Goal: Transaction & Acquisition: Subscribe to service/newsletter

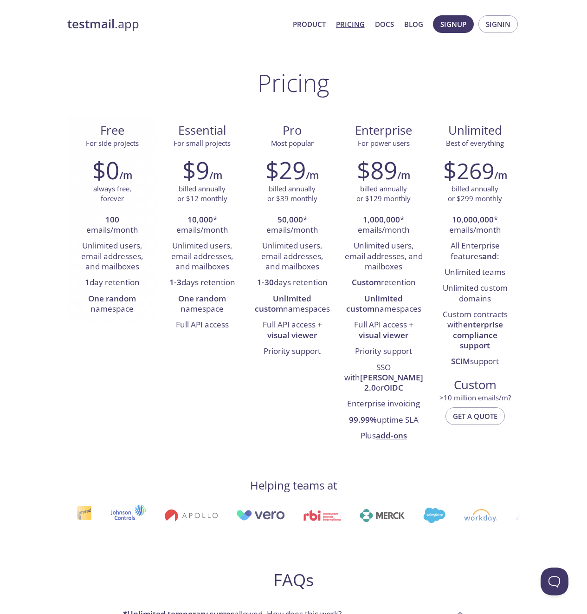
click at [113, 235] on li "100 emails/month" at bounding box center [112, 225] width 76 height 26
click at [112, 235] on li "100 emails/month" at bounding box center [112, 225] width 76 height 26
click at [109, 27] on strong "testmail" at bounding box center [90, 24] width 47 height 16
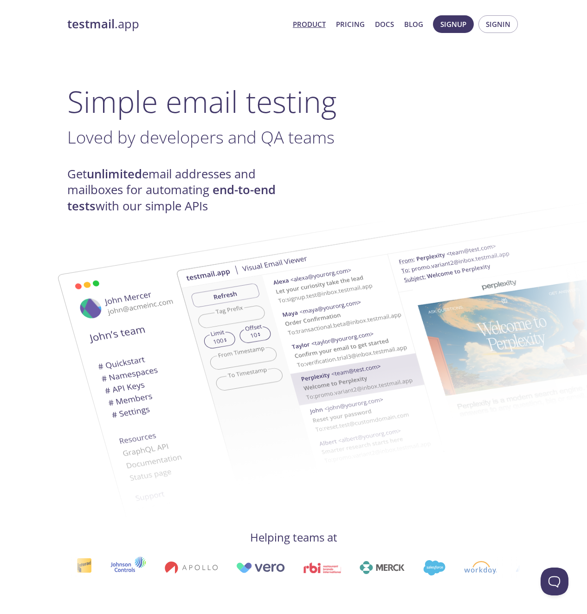
click at [175, 187] on img at bounding box center [425, 342] width 501 height 314
click at [444, 32] on button "Signup" at bounding box center [453, 24] width 41 height 18
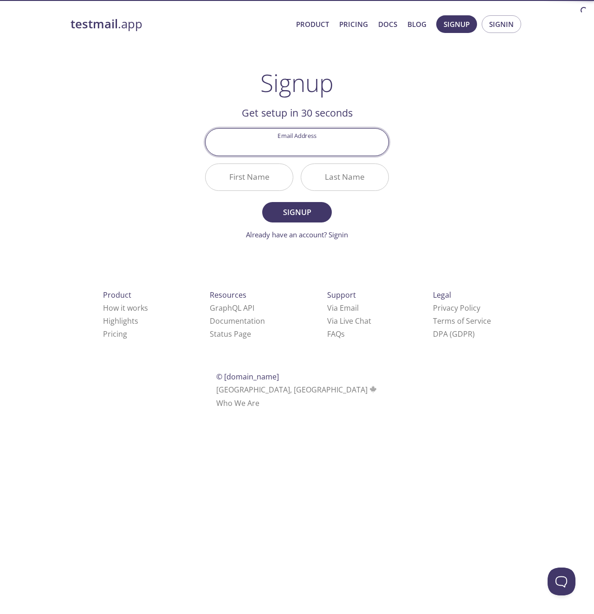
click at [303, 149] on input "Email Address" at bounding box center [297, 142] width 183 height 26
type input "[PERSON_NAME][EMAIL_ADDRESS][DOMAIN_NAME]"
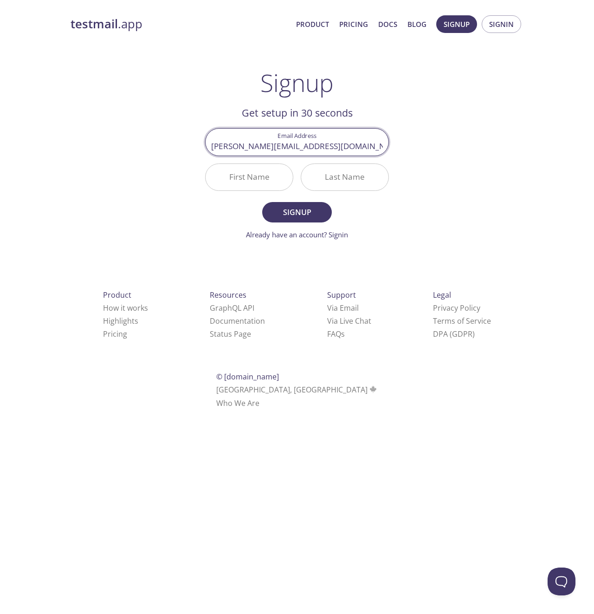
click at [224, 167] on input "First Name" at bounding box center [249, 177] width 87 height 26
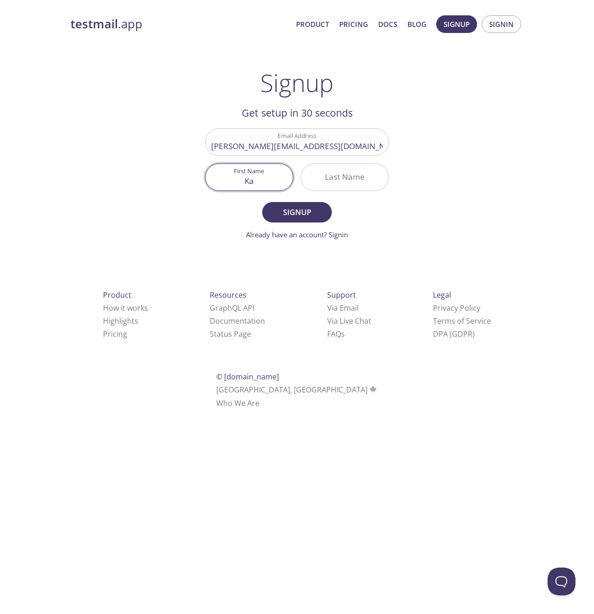
type input "K"
type input "[PERSON_NAME]"
click at [262, 202] on button "Signup" at bounding box center [297, 212] width 70 height 20
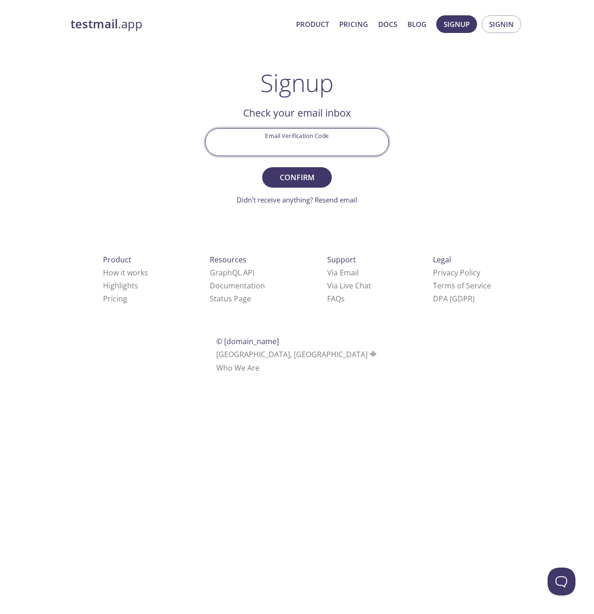
drag, startPoint x: 304, startPoint y: 145, endPoint x: 299, endPoint y: 157, distance: 12.5
click at [305, 145] on input "Email Verification Code" at bounding box center [297, 142] width 183 height 26
paste input "B76NW3Z"
type input "B76NW3Z"
click at [290, 174] on span "Confirm" at bounding box center [296, 177] width 49 height 13
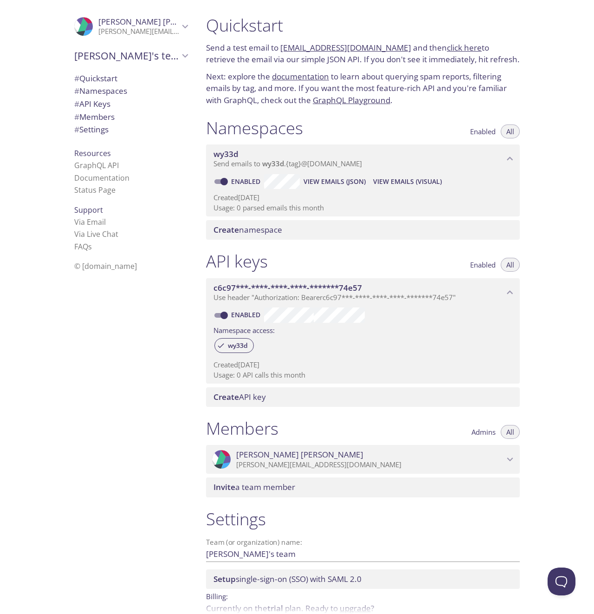
click at [95, 136] on div "# Quickstart # Namespaces # API Keys # Members # Settings" at bounding box center [131, 107] width 128 height 74
click at [97, 130] on span "# Settings" at bounding box center [91, 129] width 34 height 11
click at [319, 73] on link "documentation" at bounding box center [300, 76] width 57 height 11
